Goal: Information Seeking & Learning: Check status

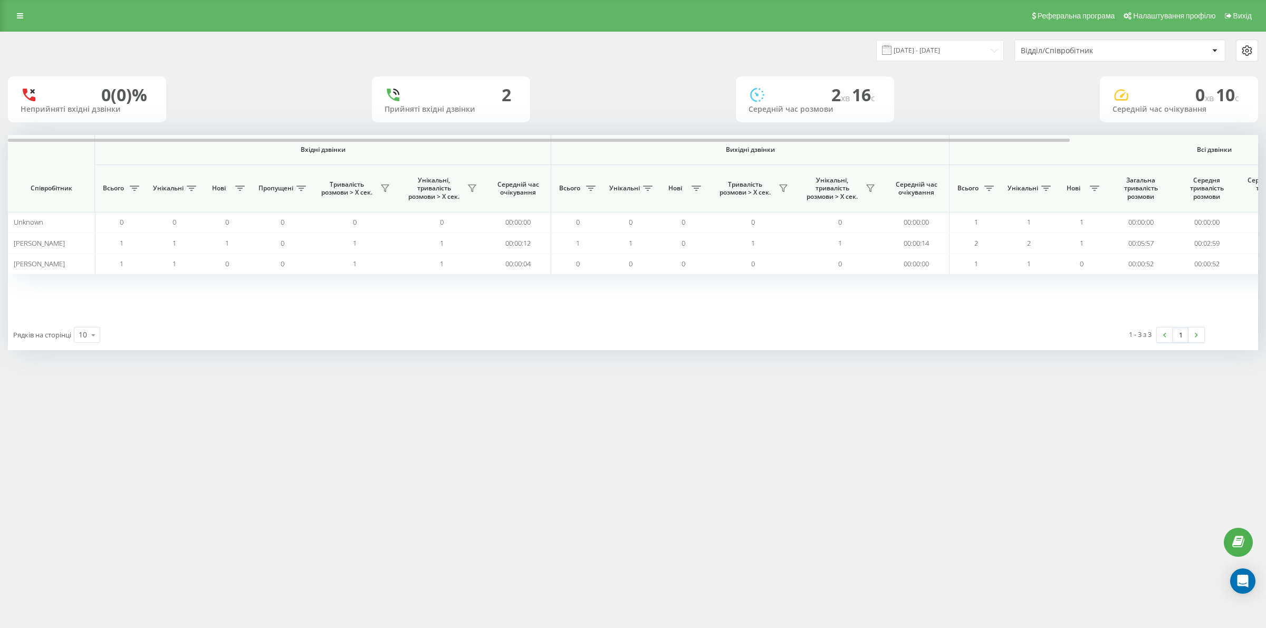
click at [1244, 580] on icon "Open Intercom Messenger" at bounding box center [1243, 581] width 11 height 13
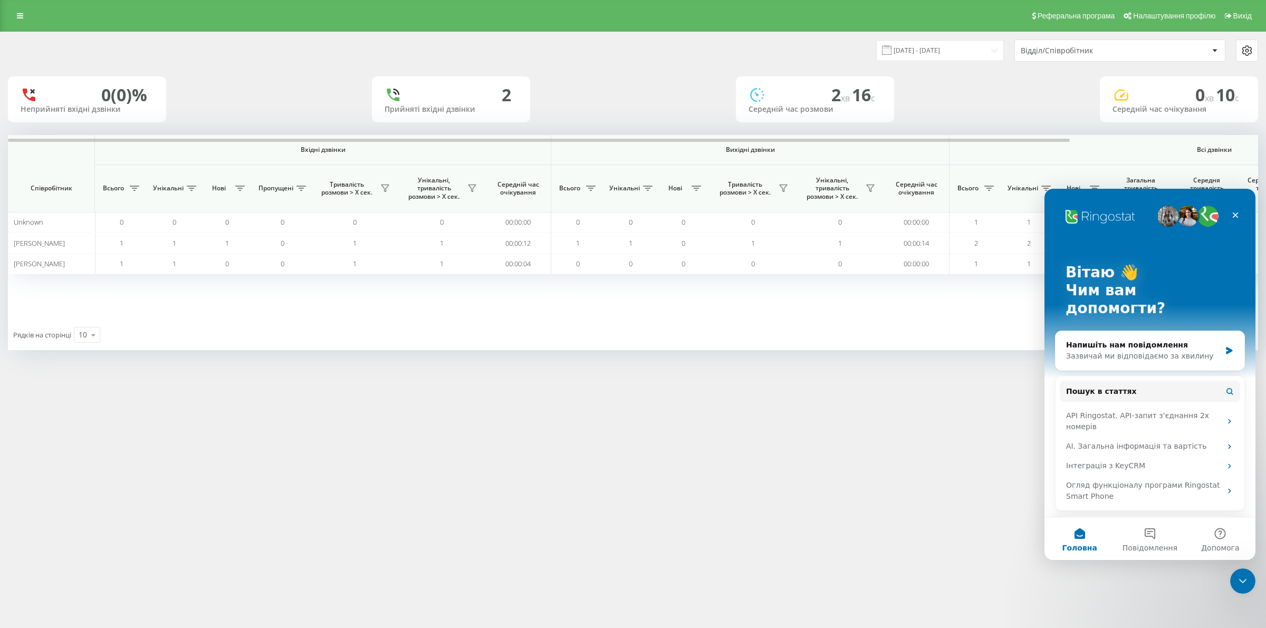
click at [1244, 580] on icon "Закрити програму для спілкування Intercom" at bounding box center [1243, 581] width 13 height 13
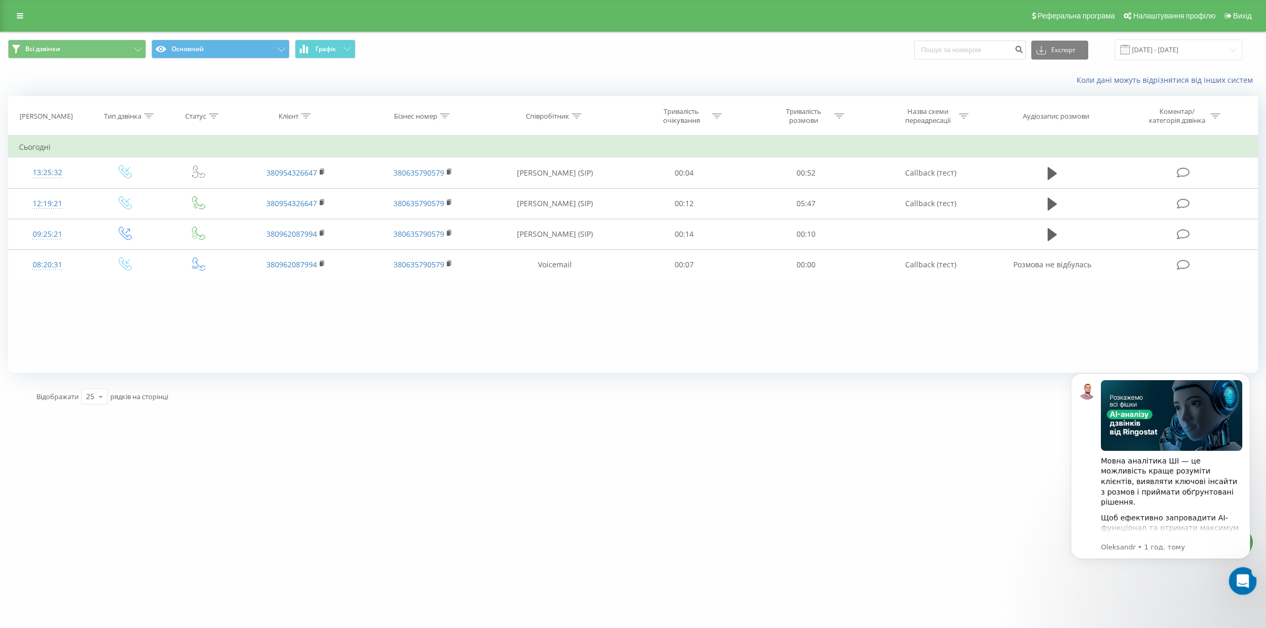
click at [1251, 581] on div "Відкрити програму для спілкування Intercom" at bounding box center [1241, 579] width 35 height 35
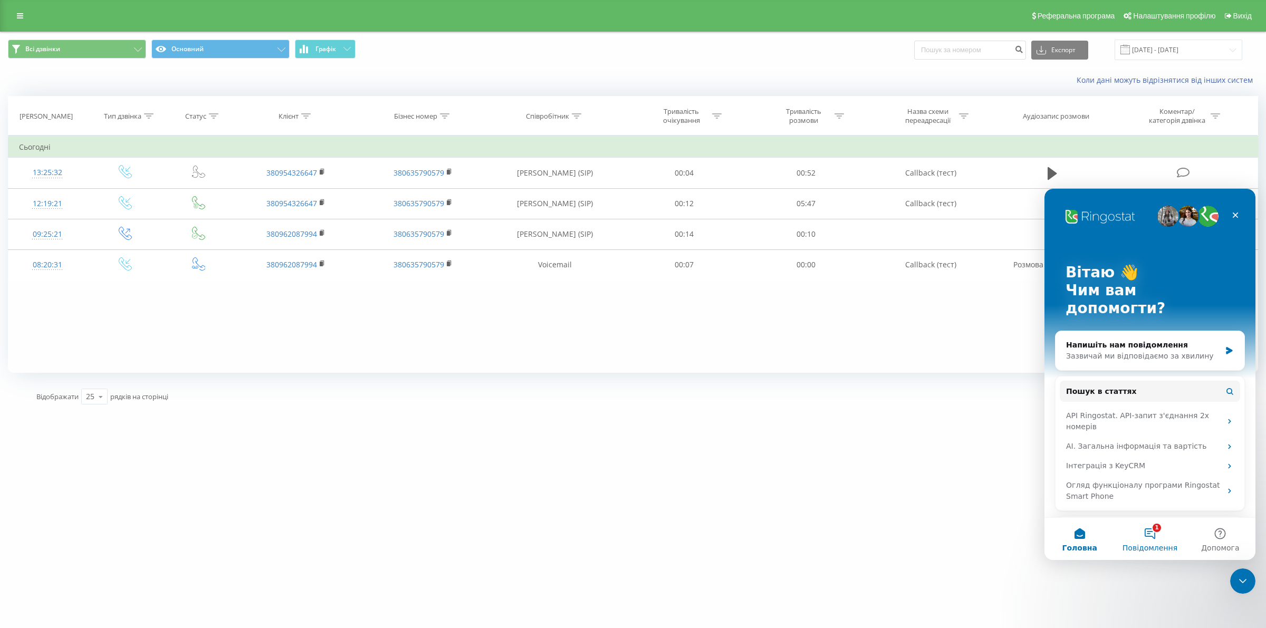
click at [1153, 544] on span "Повідомлення" at bounding box center [1150, 547] width 55 height 7
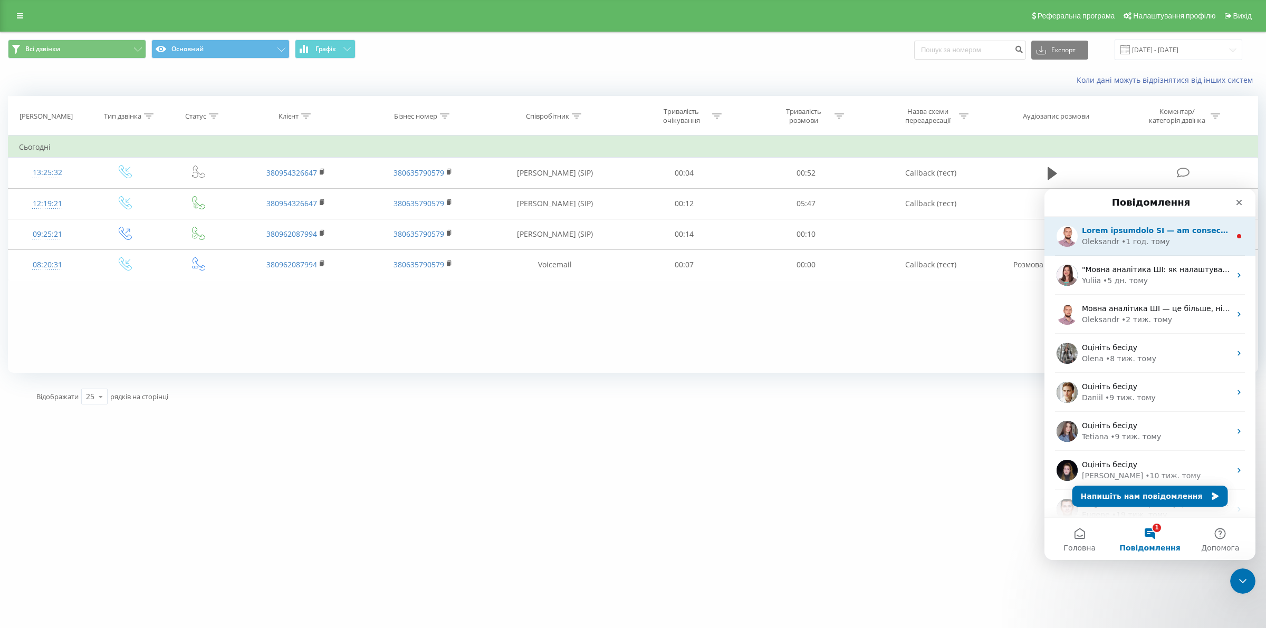
click at [1158, 237] on div "• 1 год. тому" at bounding box center [1146, 241] width 49 height 11
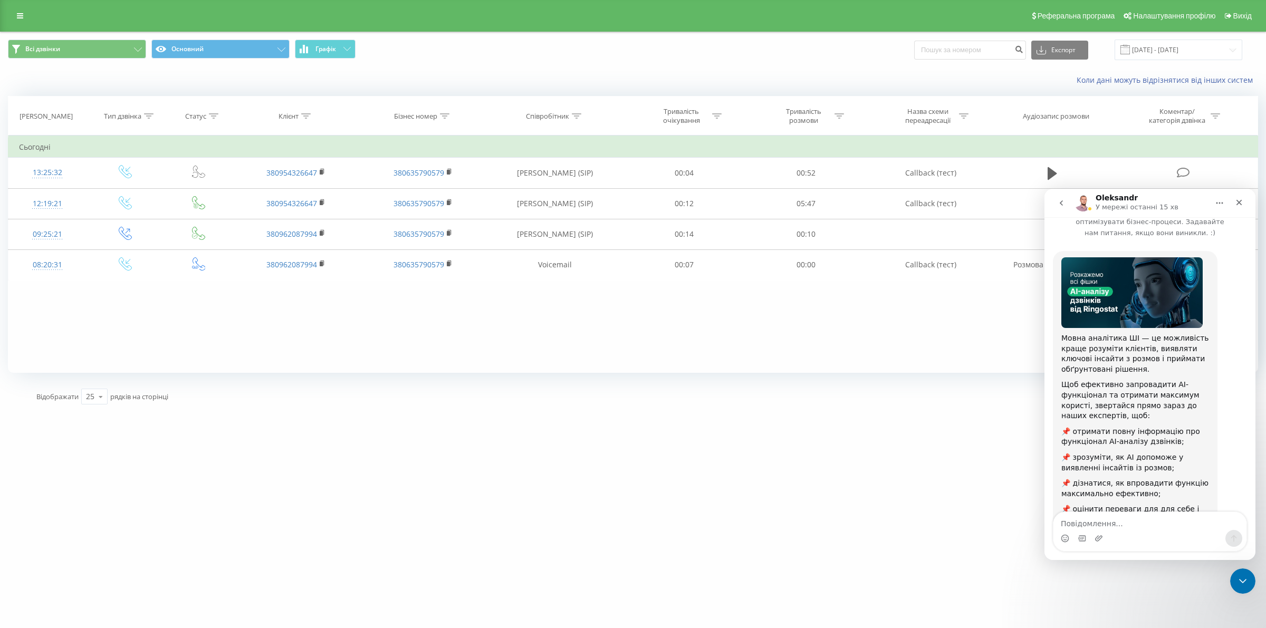
scroll to position [114, 0]
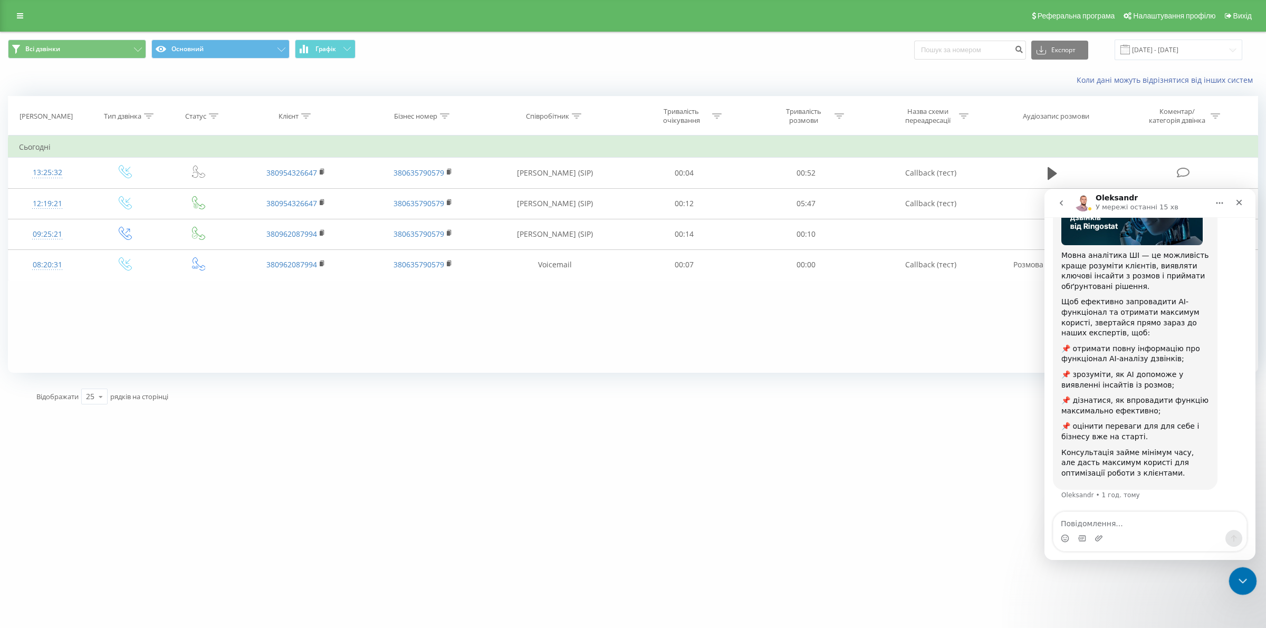
click at [1242, 578] on icon "Закрити програму для спілкування Intercom" at bounding box center [1241, 579] width 13 height 13
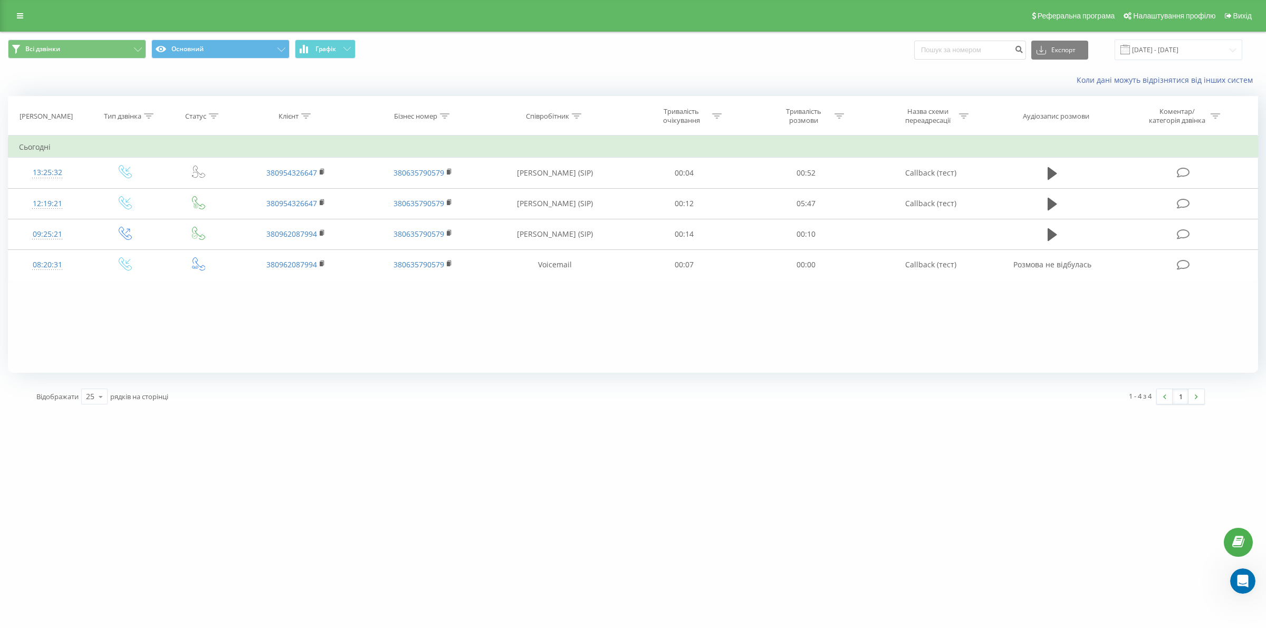
click at [822, 541] on div "cargo.opti.global Проекти cargo.opti.global Дашборд Центр звернень Журнал дзвін…" at bounding box center [633, 314] width 1266 height 628
